Goal: Information Seeking & Learning: Learn about a topic

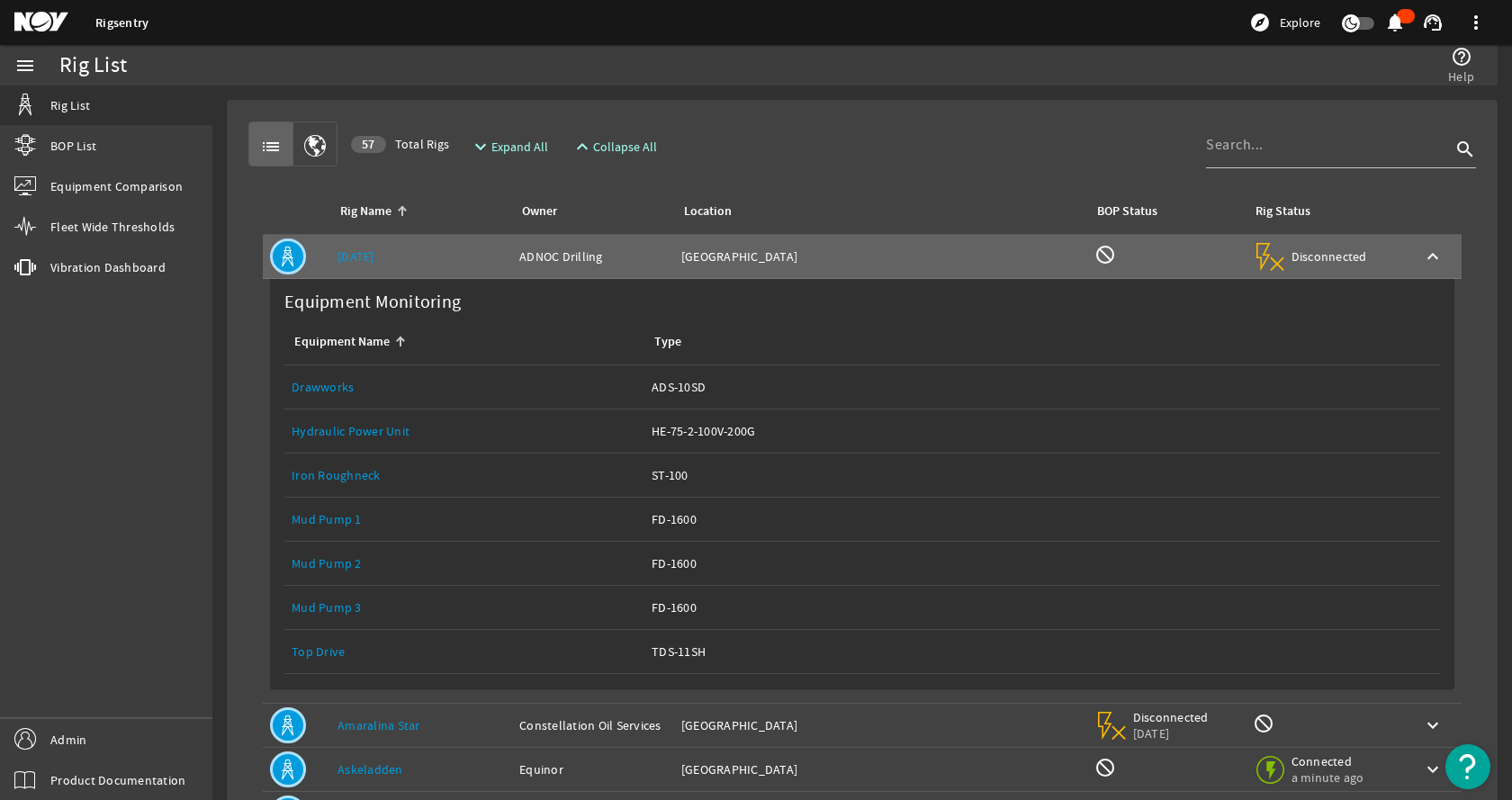
click at [352, 389] on div "Equipment Name: Drawworks" at bounding box center [465, 386] width 346 height 18
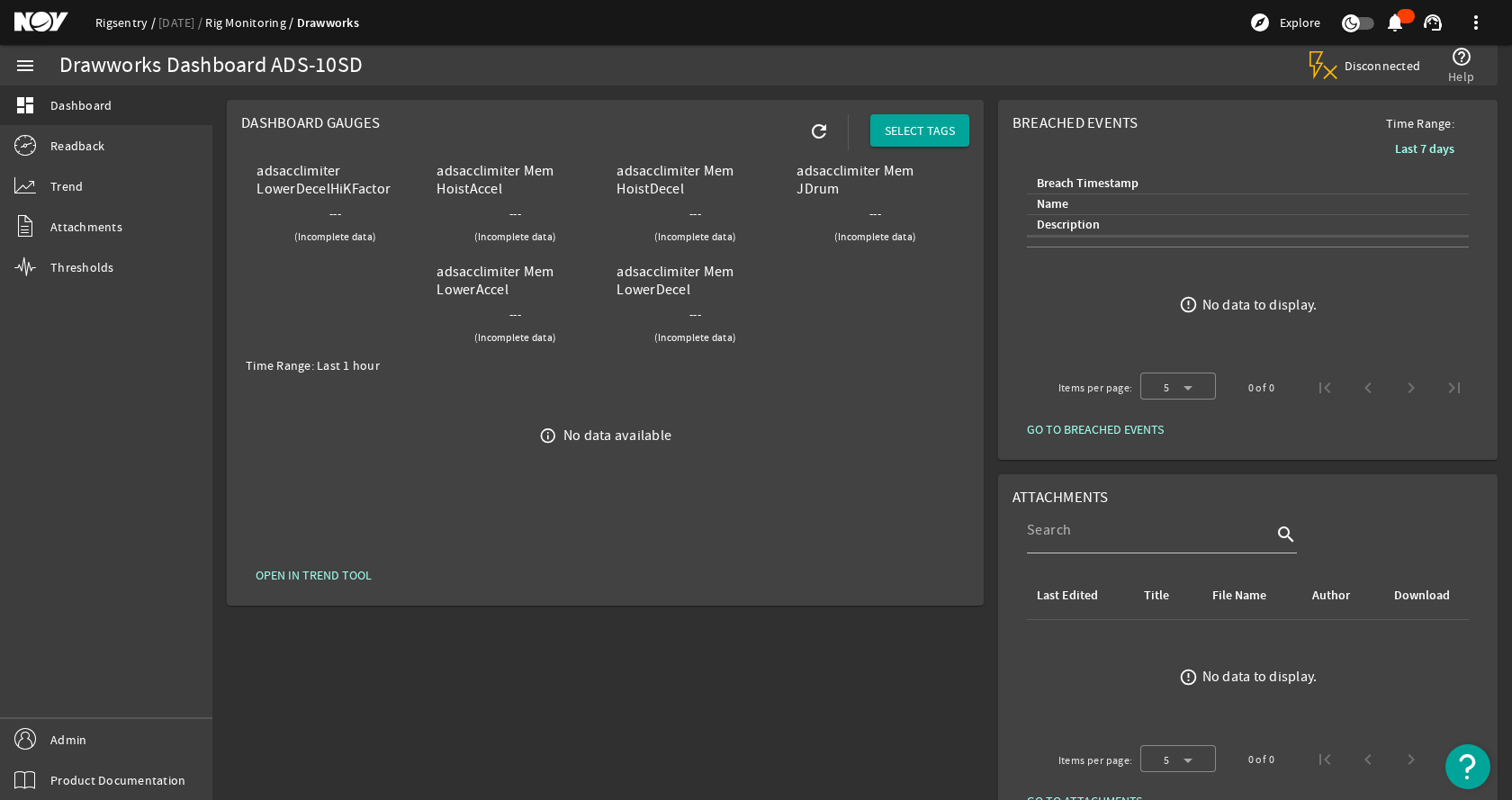
click at [127, 24] on link "Rigsentry" at bounding box center [127, 21] width 63 height 16
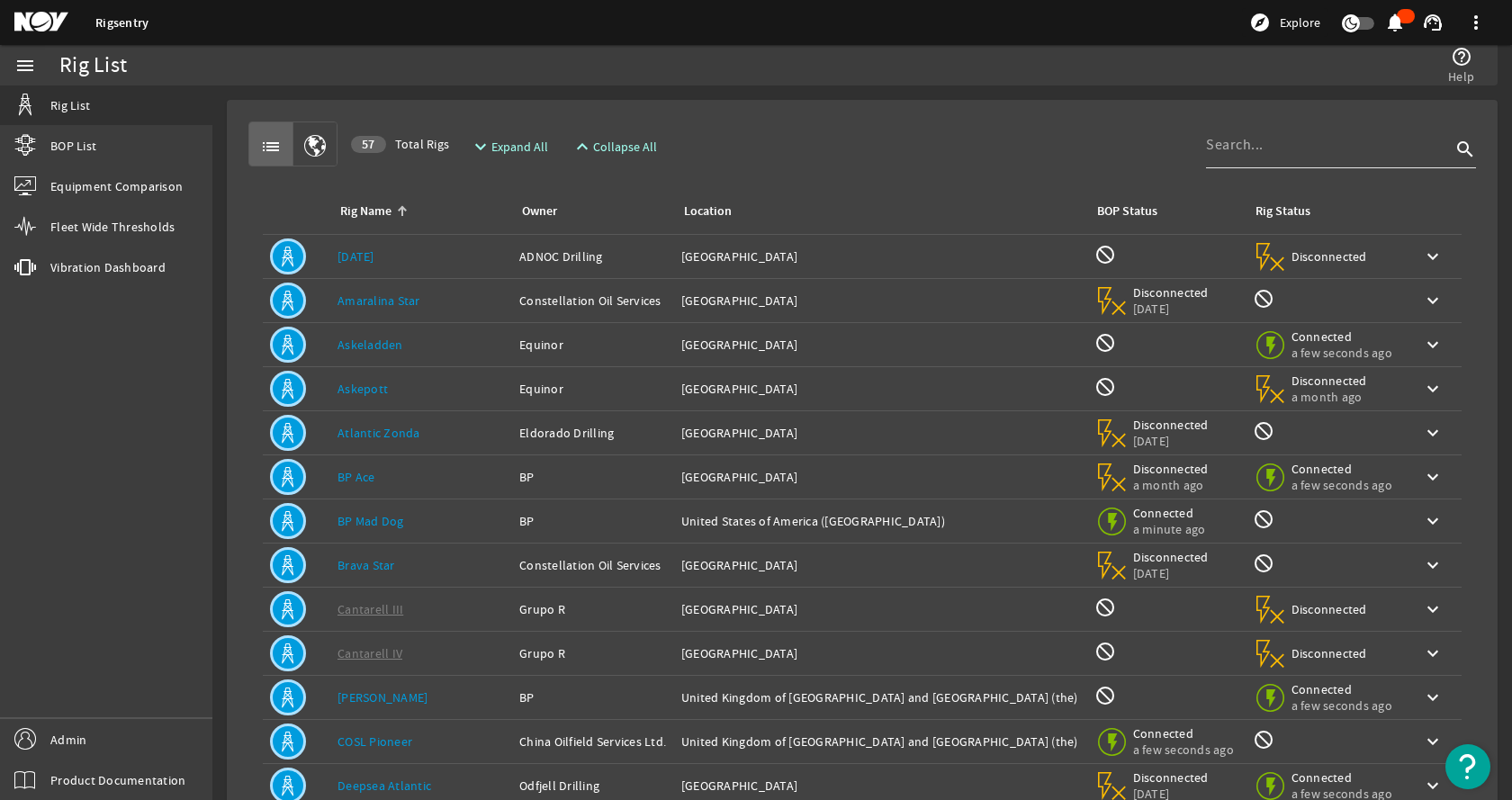
click at [1324, 153] on input at bounding box center [1328, 144] width 245 height 21
click at [1217, 149] on input at bounding box center [1328, 144] width 245 height 21
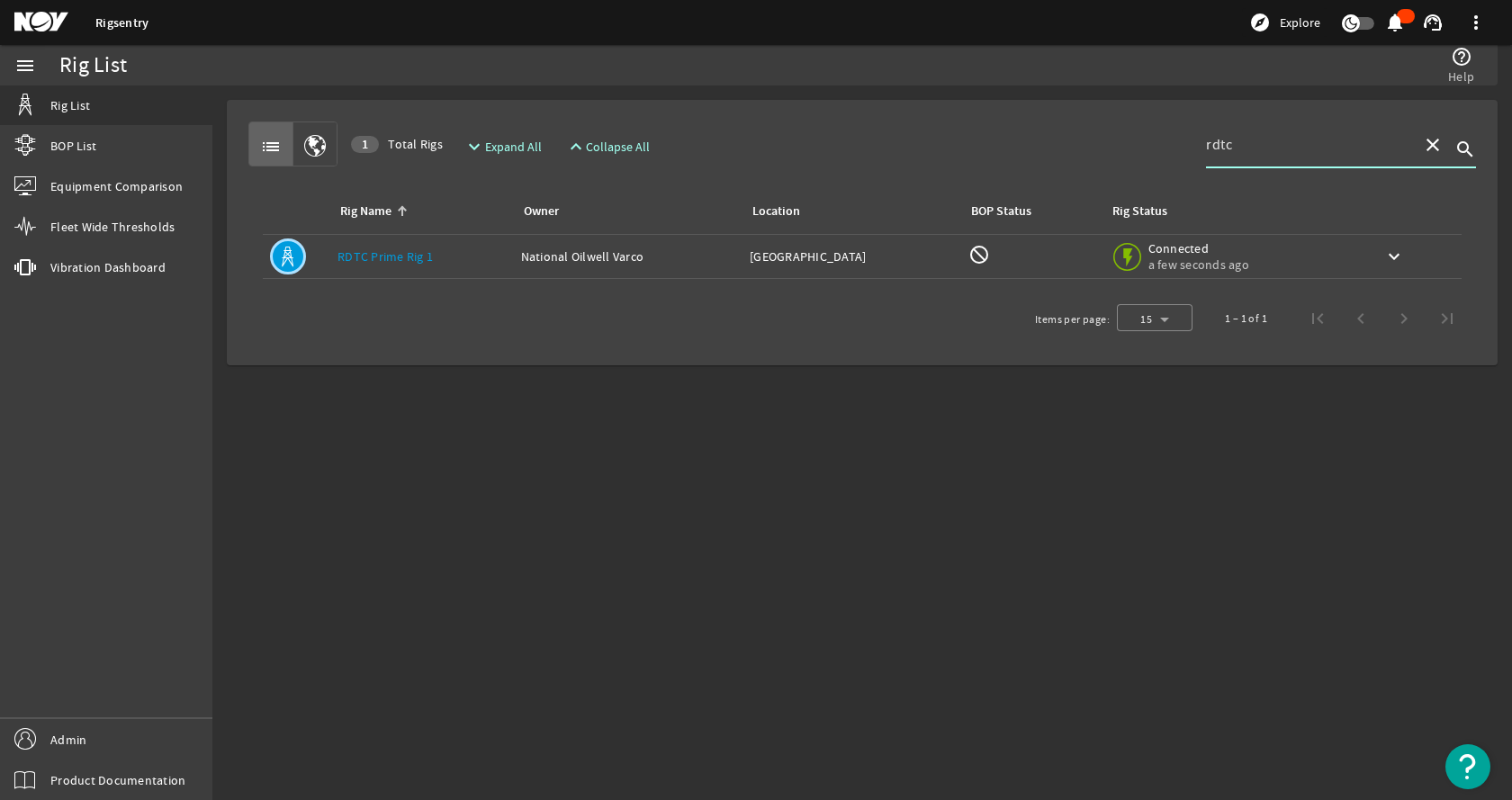
type input "rdtc"
click at [422, 257] on link "RDTC Prime Rig 1" at bounding box center [385, 256] width 96 height 16
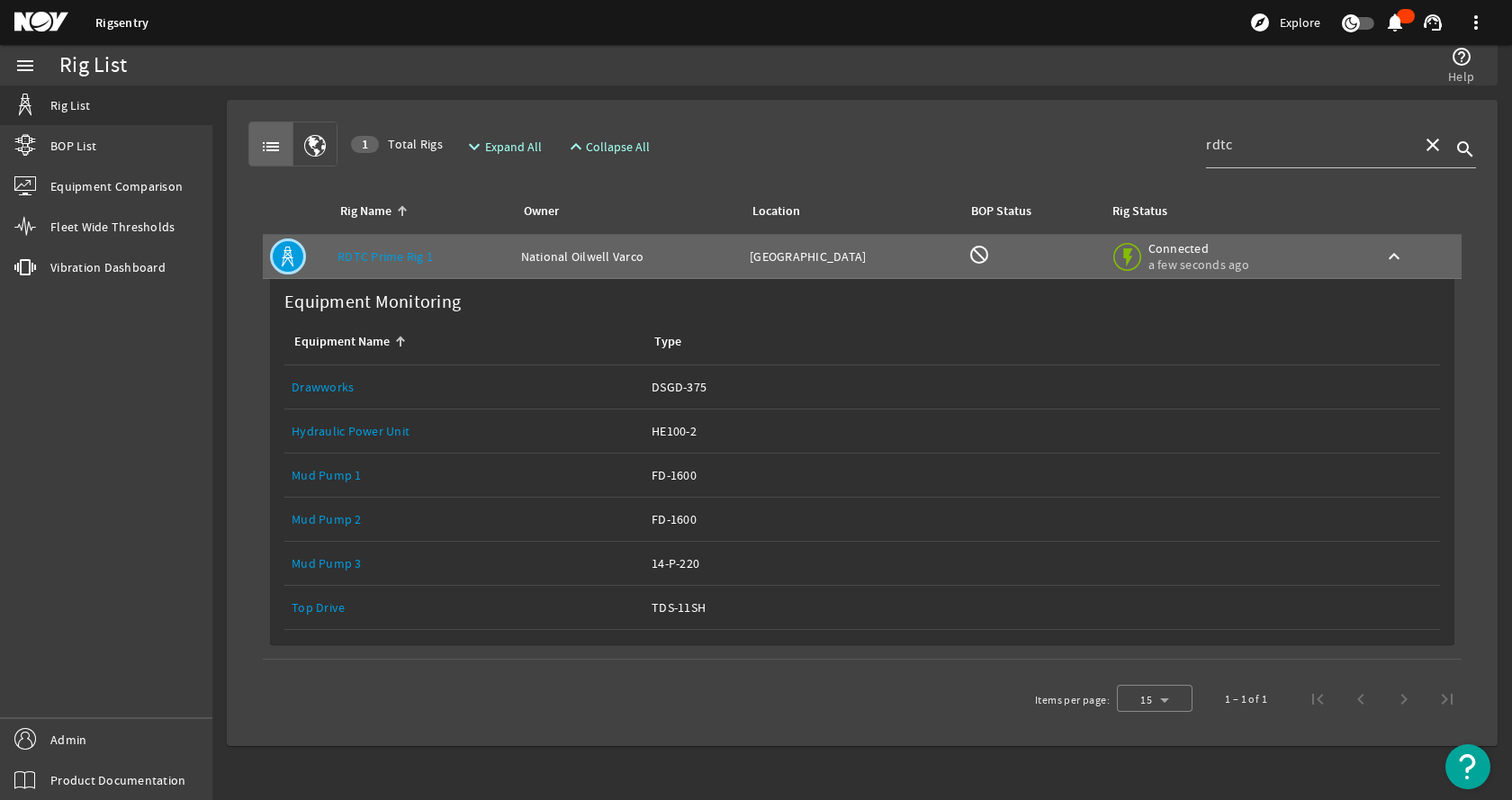
click at [338, 389] on link "Drawworks" at bounding box center [323, 386] width 62 height 16
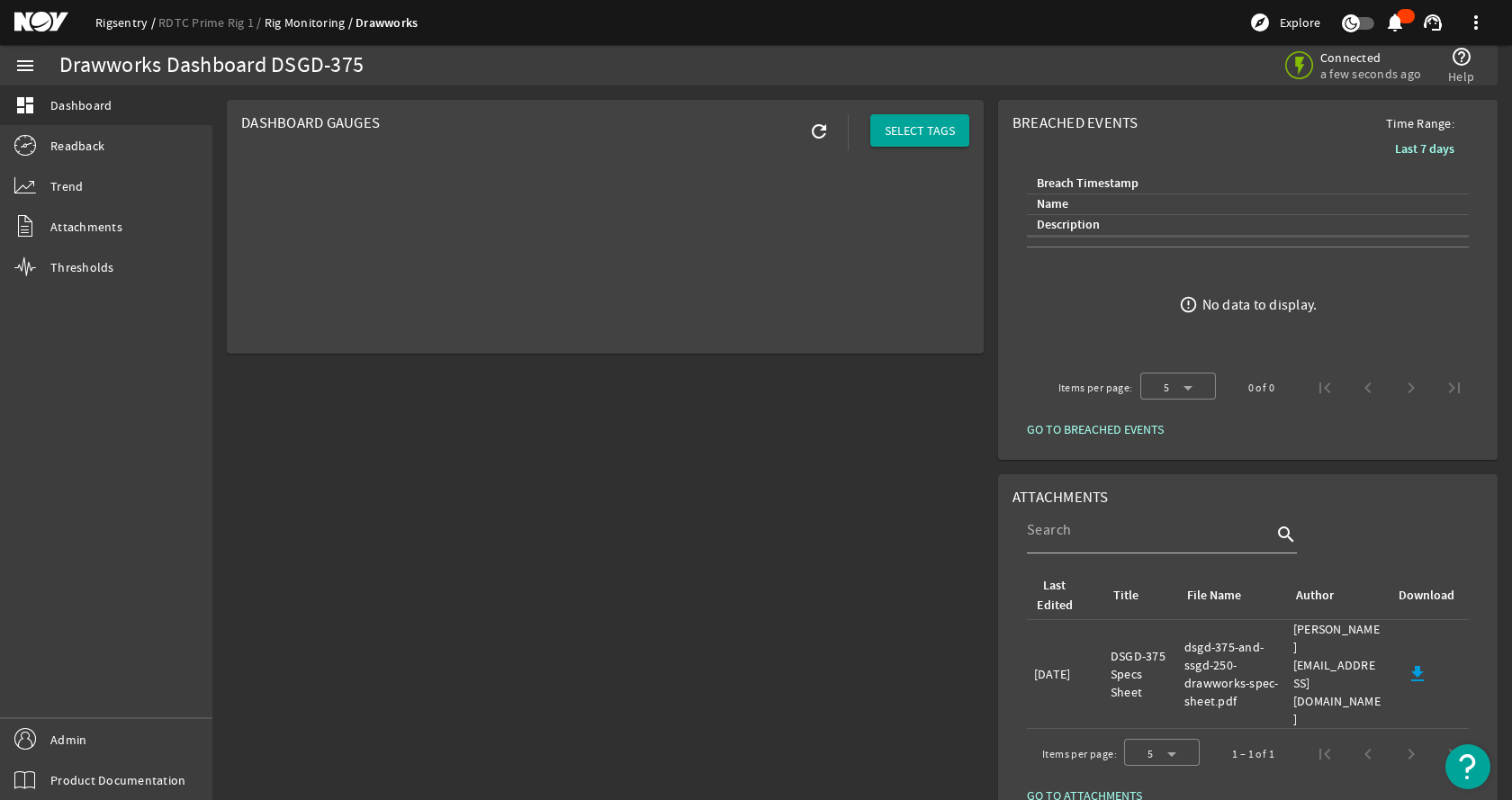
click at [137, 23] on link "Rigsentry" at bounding box center [127, 21] width 63 height 16
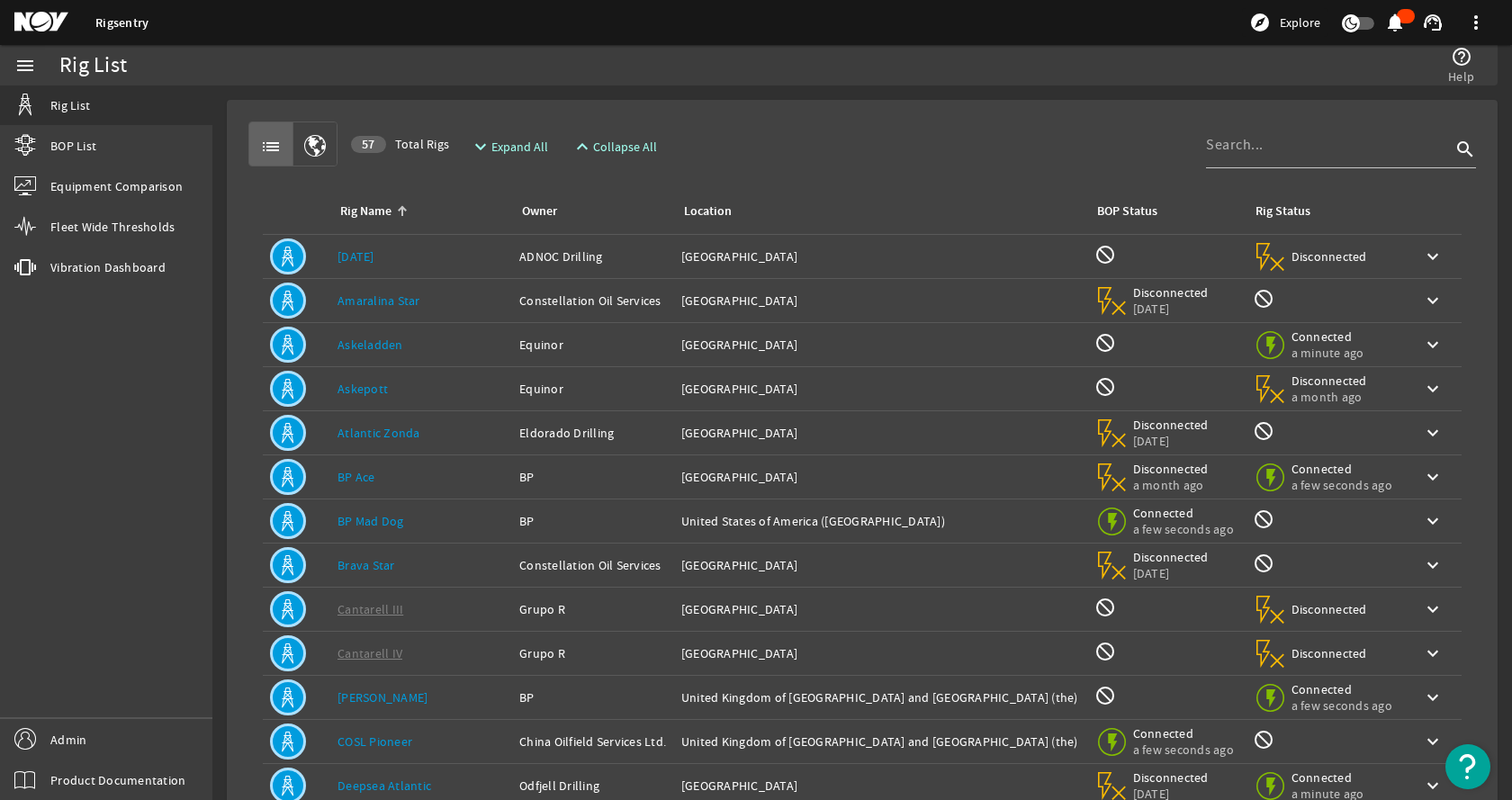
click at [228, 242] on mat-card "list 57 Total Rigs expand_more Expand All expand_less Collapse All search Rig N…" at bounding box center [862, 540] width 1270 height 883
click at [1212, 153] on input at bounding box center [1328, 144] width 245 height 21
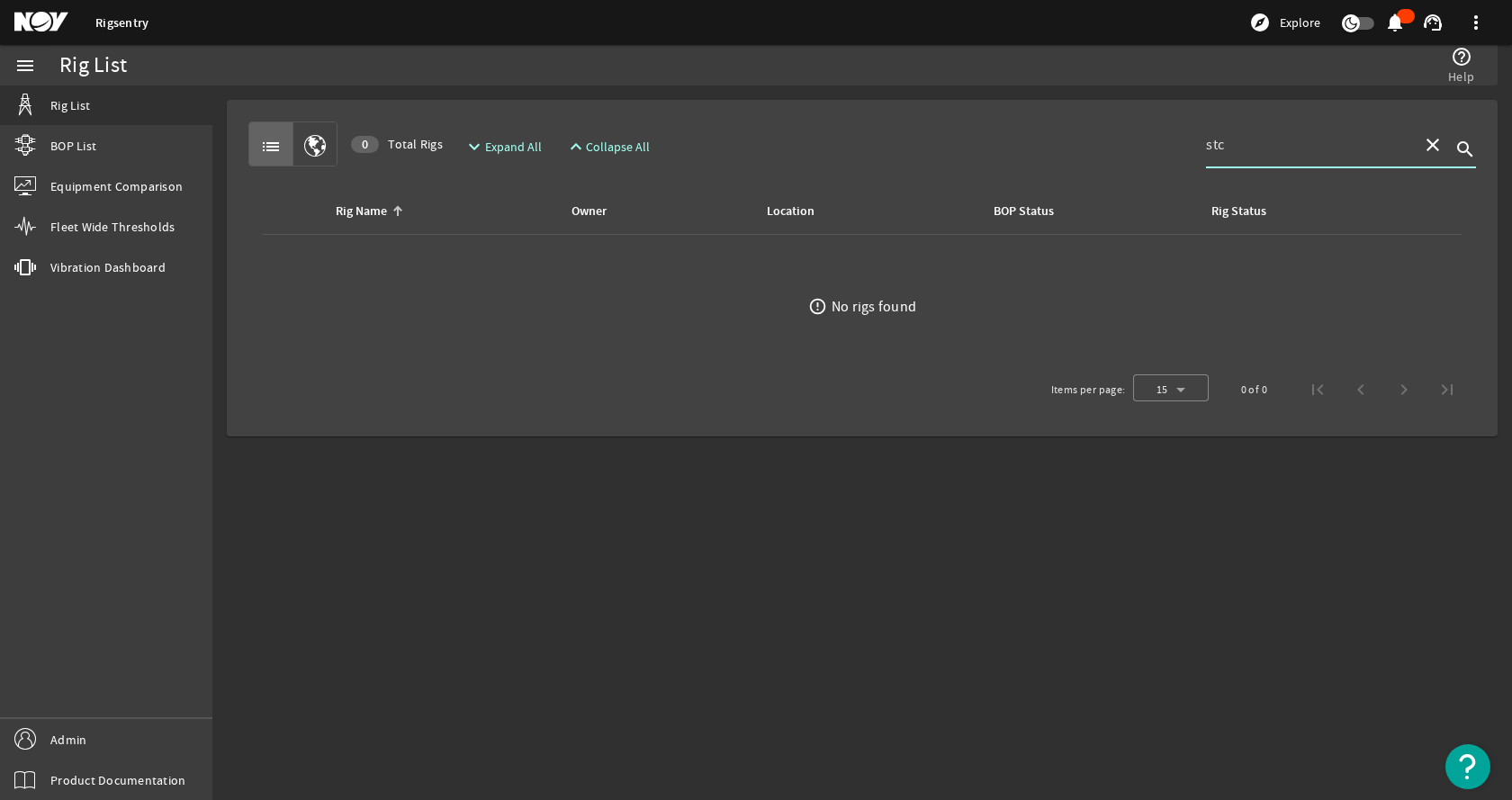
type input "stc"
click at [1452, 148] on span at bounding box center [1432, 145] width 43 height 43
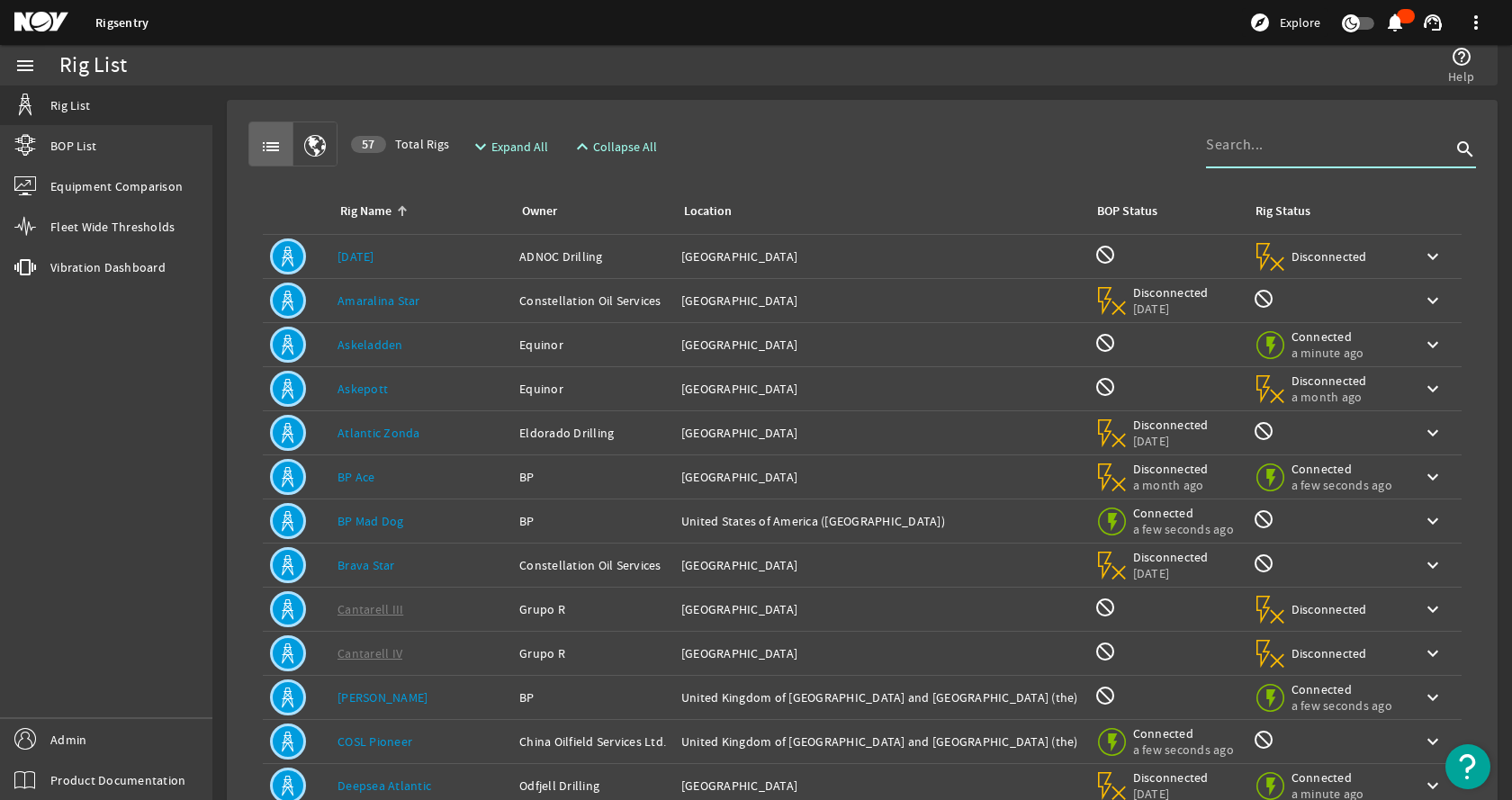
click at [1122, 121] on div "list 57 Total Rigs expand_more Expand All expand_less Collapse All search Rig N…" at bounding box center [861, 541] width 1241 height 854
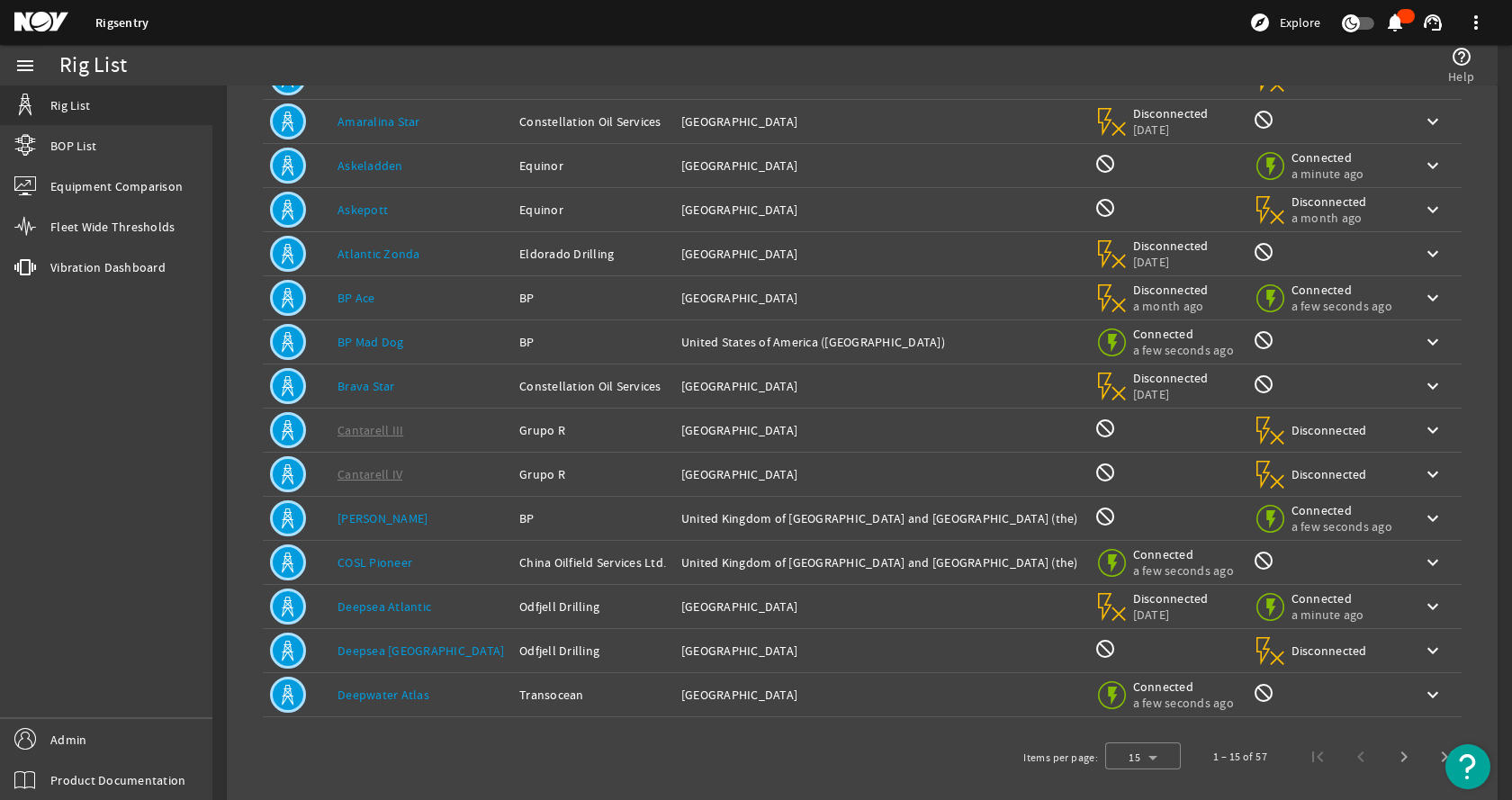
scroll to position [180, 0]
click at [1388, 751] on span "Next page" at bounding box center [1403, 756] width 43 height 43
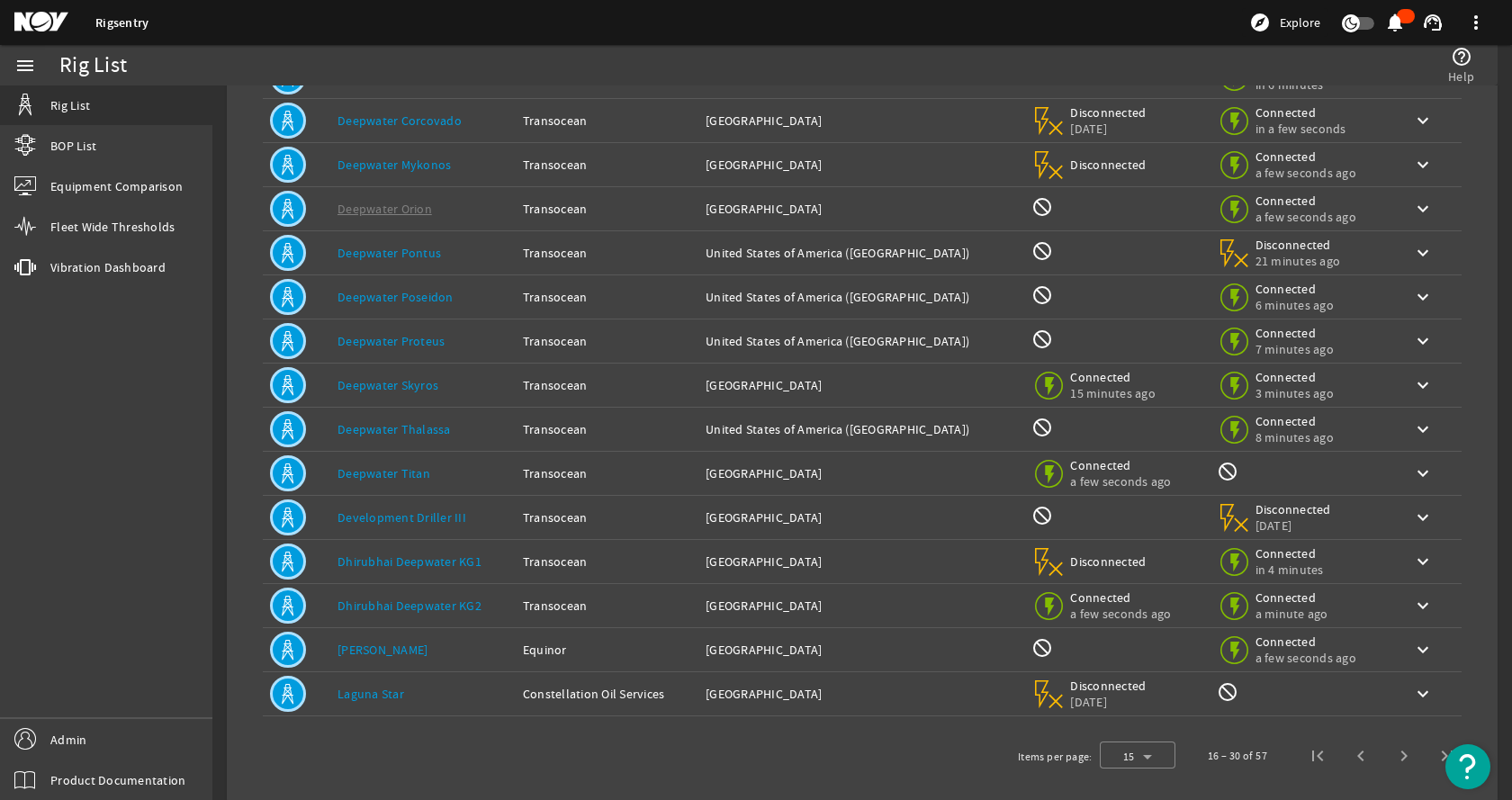
scroll to position [0, 0]
